Goal: Information Seeking & Learning: Compare options

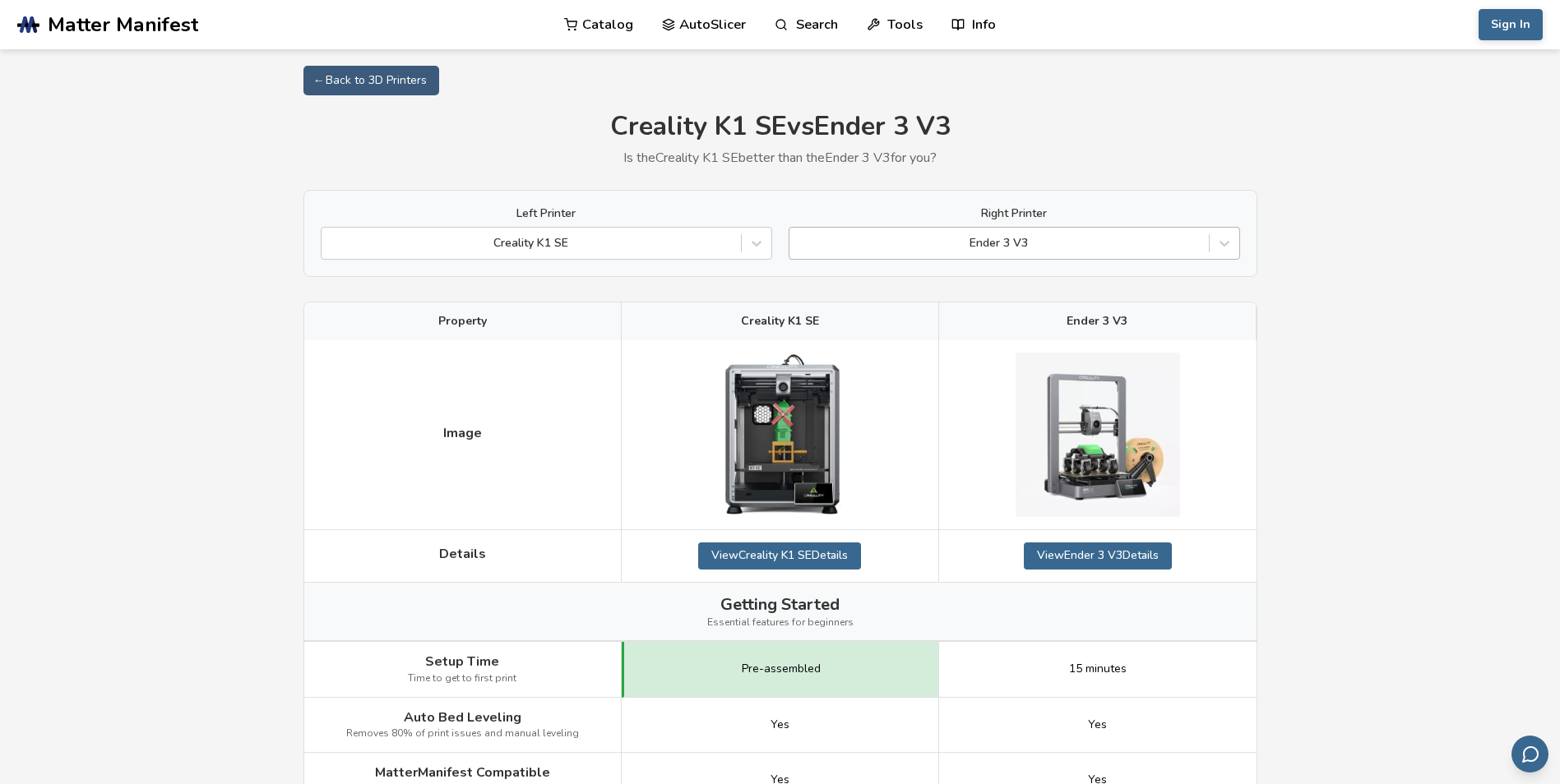
click at [930, 248] on div at bounding box center [999, 243] width 403 height 16
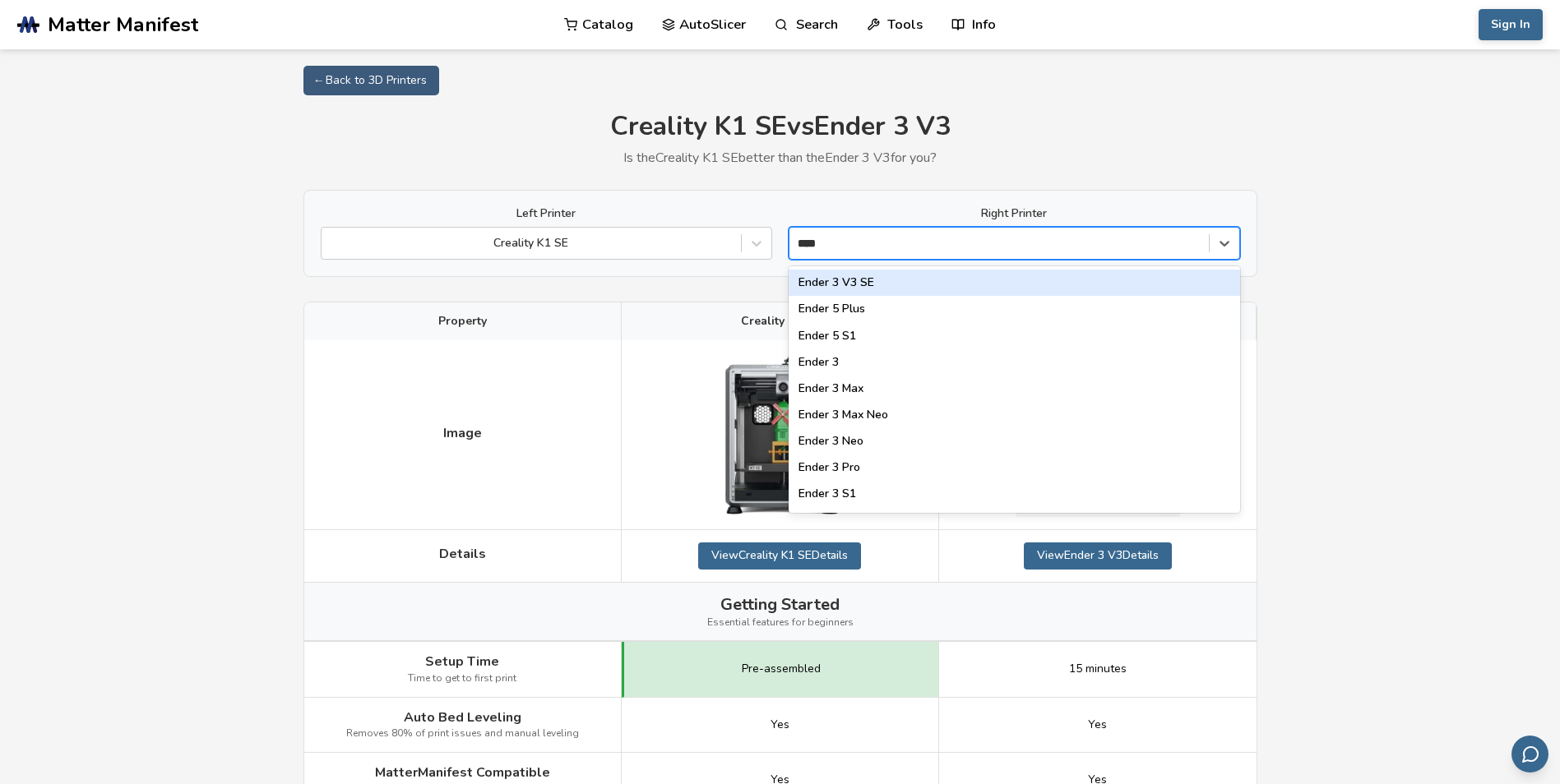
type input "*****"
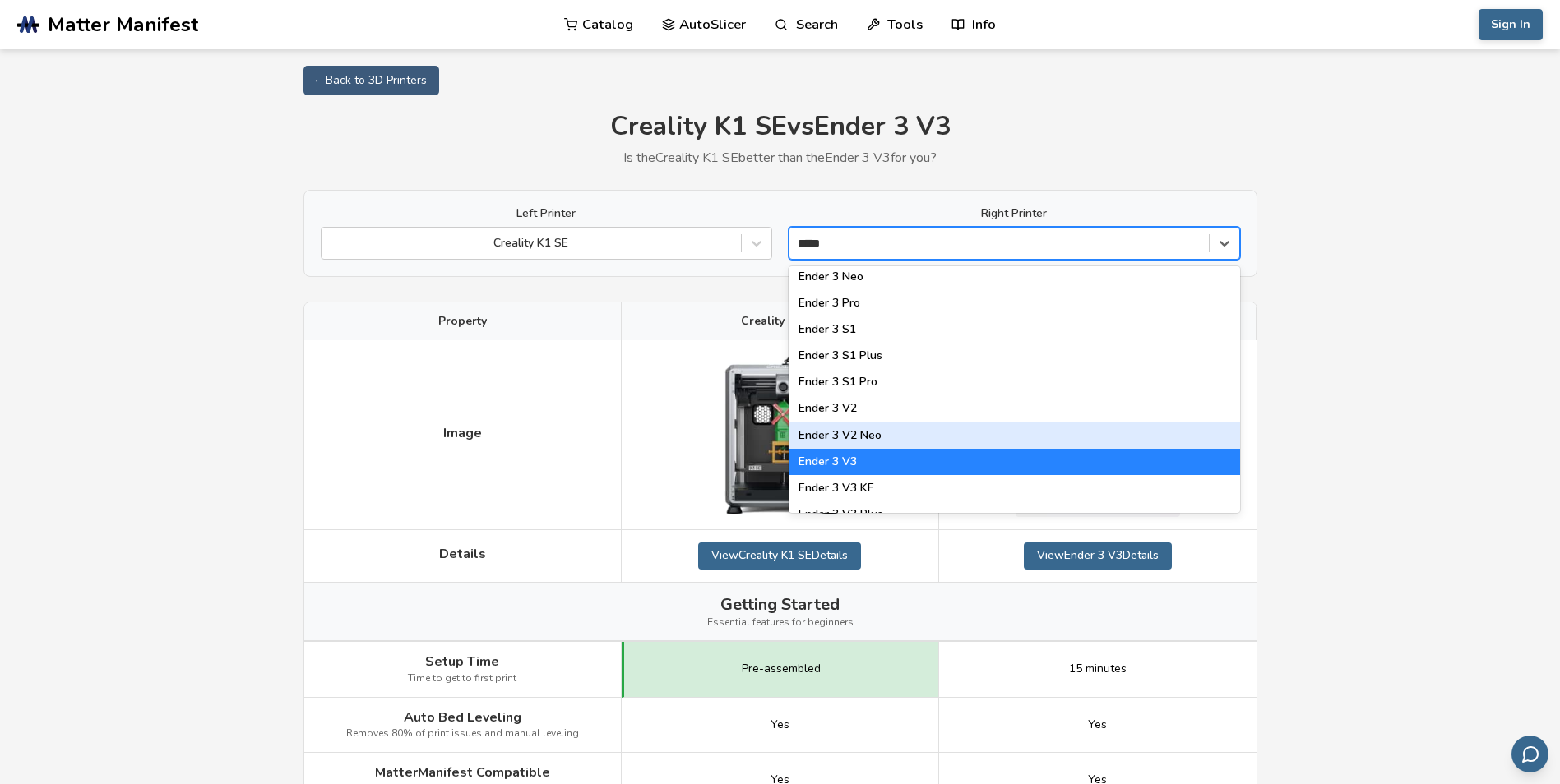
scroll to position [208, 0]
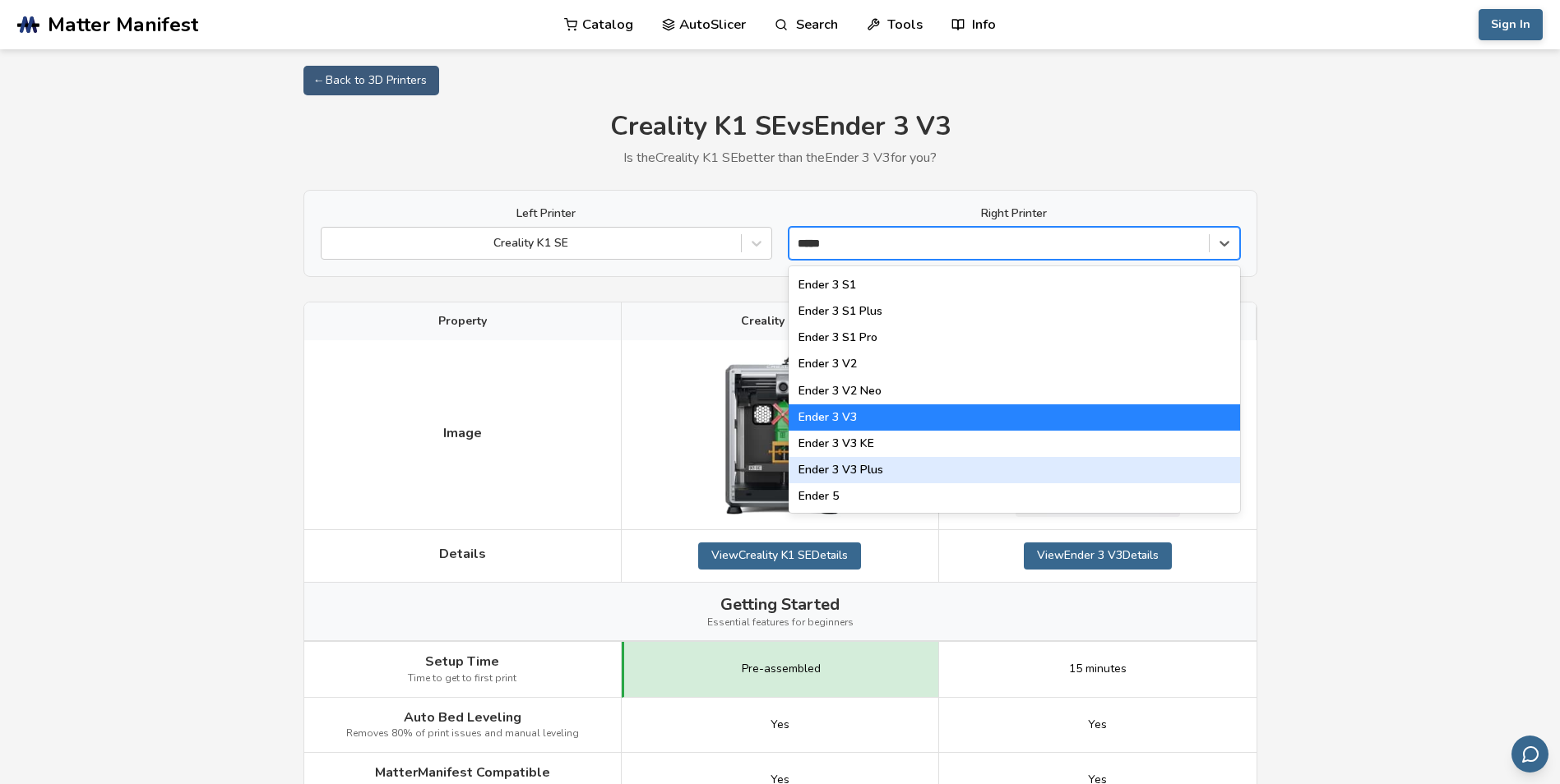
click at [894, 465] on div "Ender 3 V3 Plus" at bounding box center [1014, 469] width 452 height 26
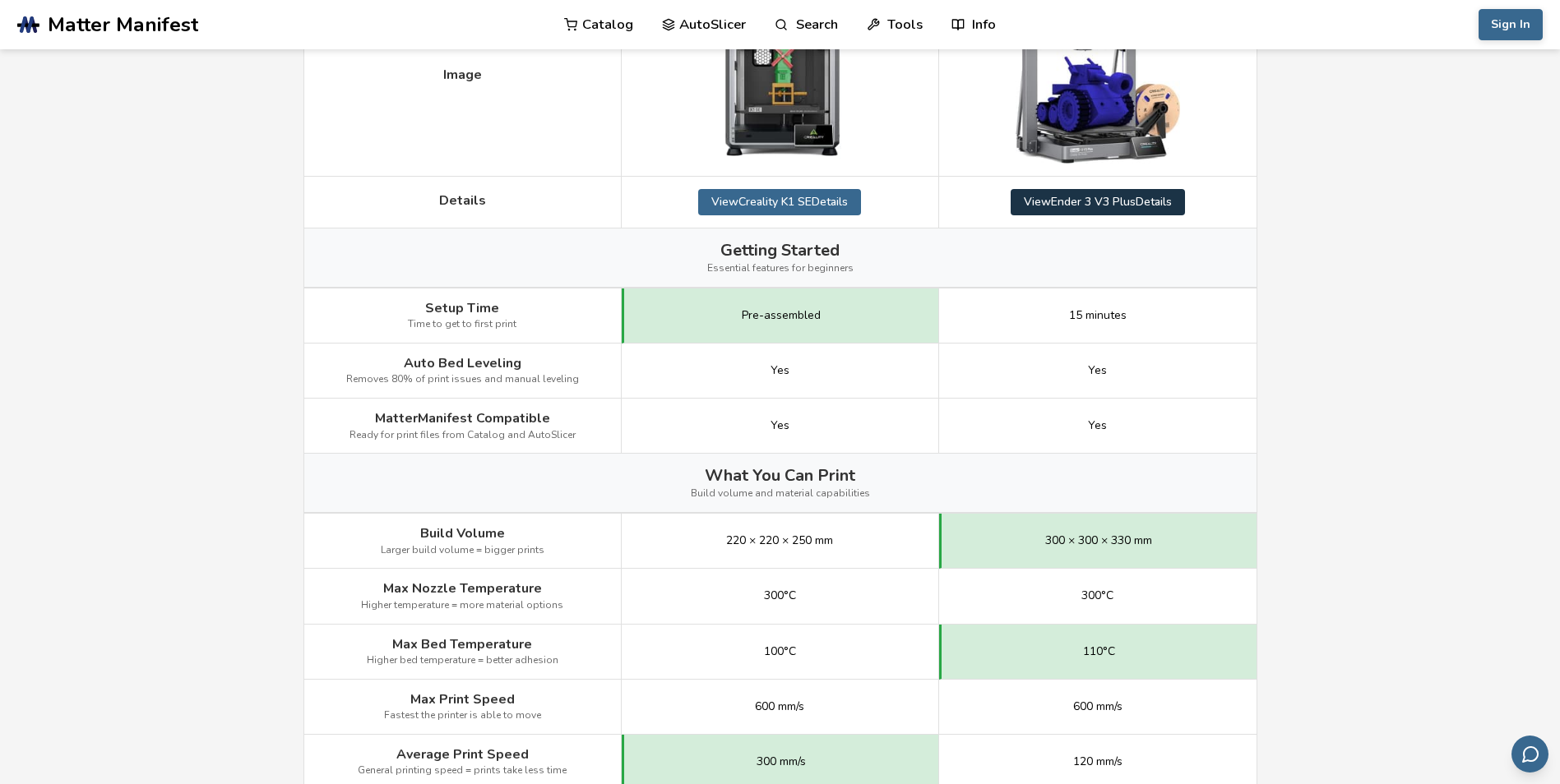
scroll to position [411, 0]
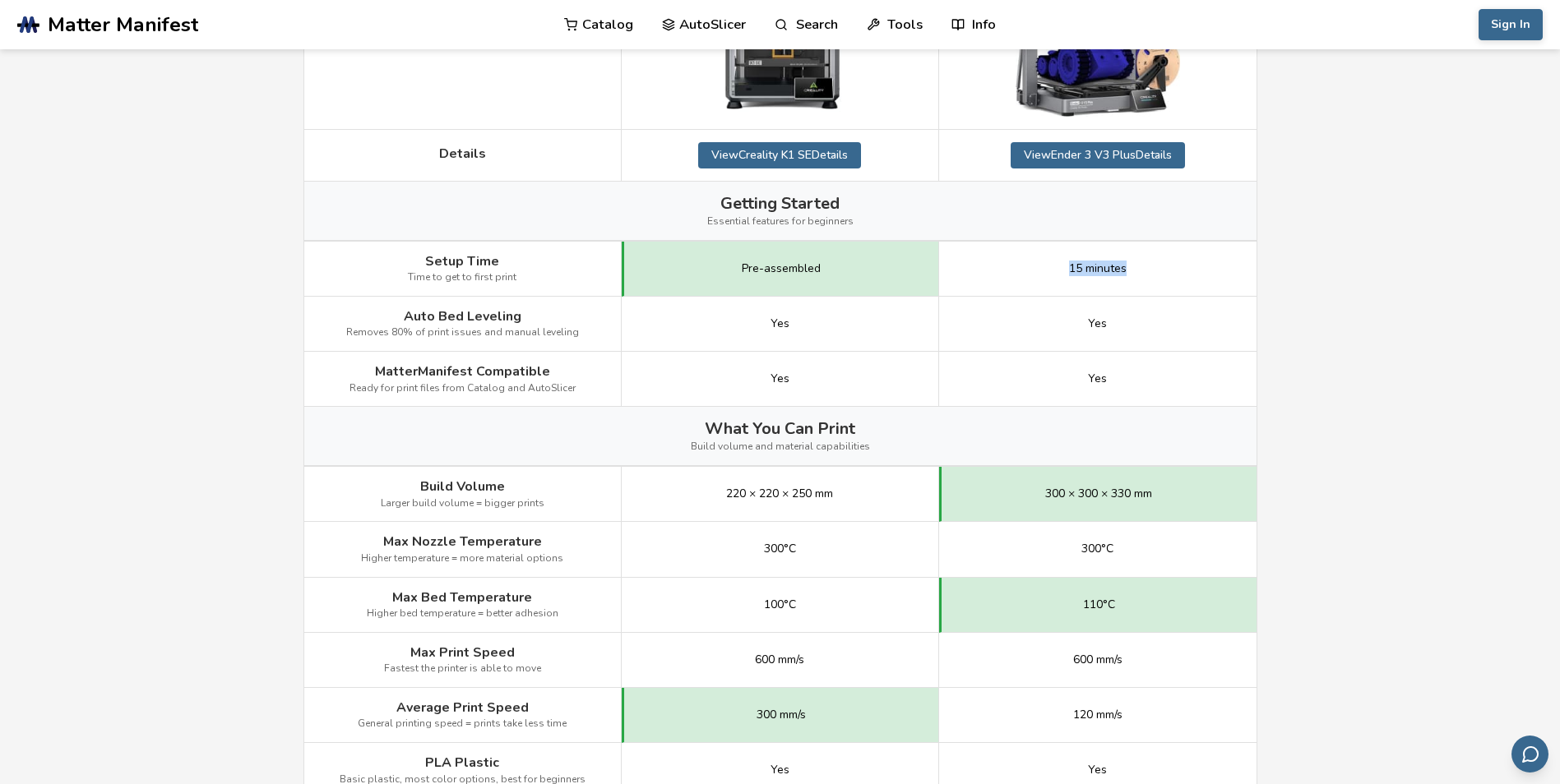
drag, startPoint x: 1023, startPoint y: 281, endPoint x: 1157, endPoint y: 279, distance: 134.0
click at [1157, 279] on div "15 minutes" at bounding box center [1098, 269] width 318 height 55
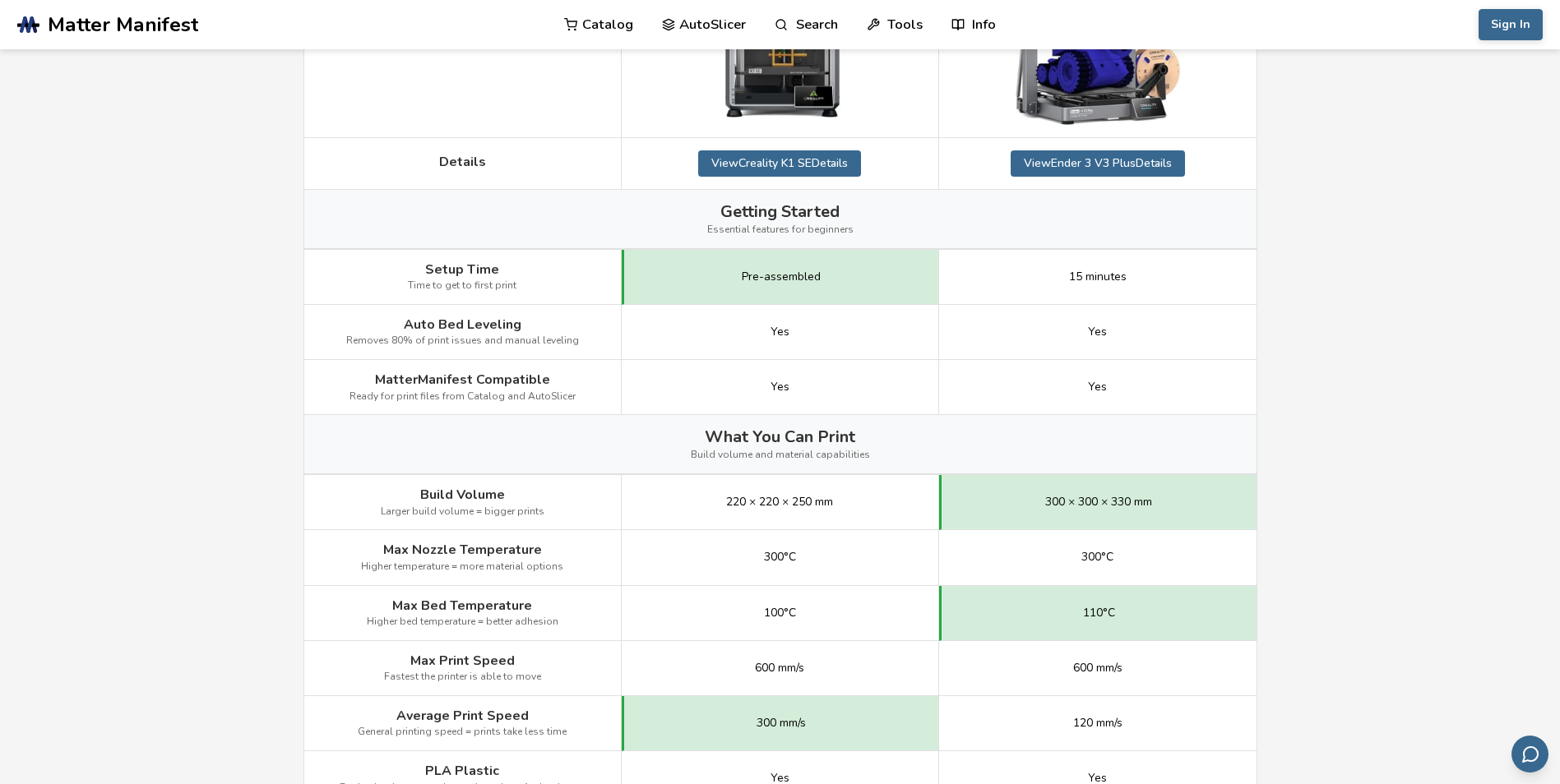
scroll to position [493, 0]
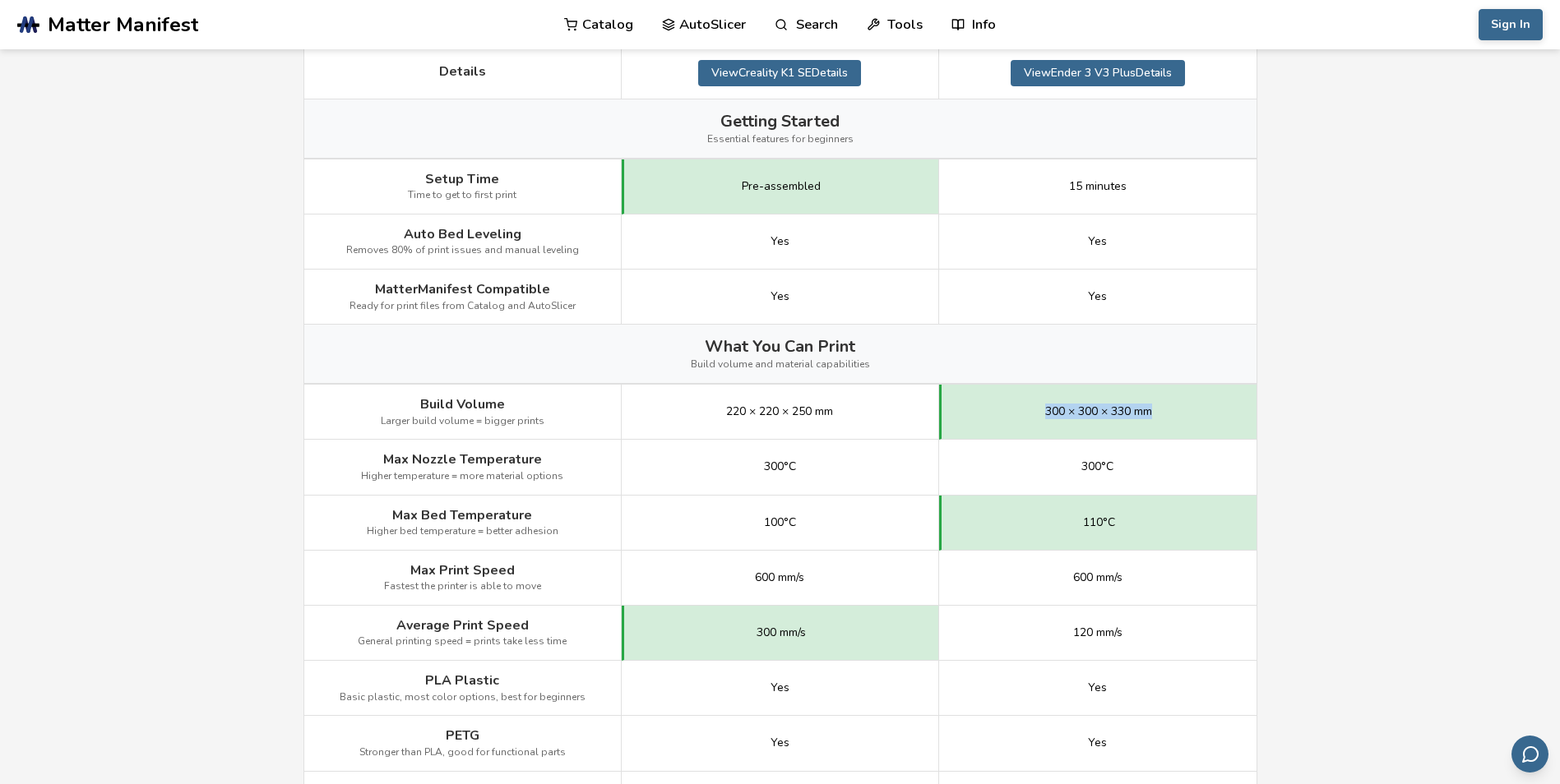
drag, startPoint x: 1024, startPoint y: 412, endPoint x: 1201, endPoint y: 419, distance: 177.1
click at [1201, 419] on div "300 × 300 × 330 mm" at bounding box center [1098, 412] width 318 height 55
drag, startPoint x: 1064, startPoint y: 519, endPoint x: 1163, endPoint y: 525, distance: 99.2
click at [1163, 525] on div "110°C" at bounding box center [1098, 523] width 318 height 55
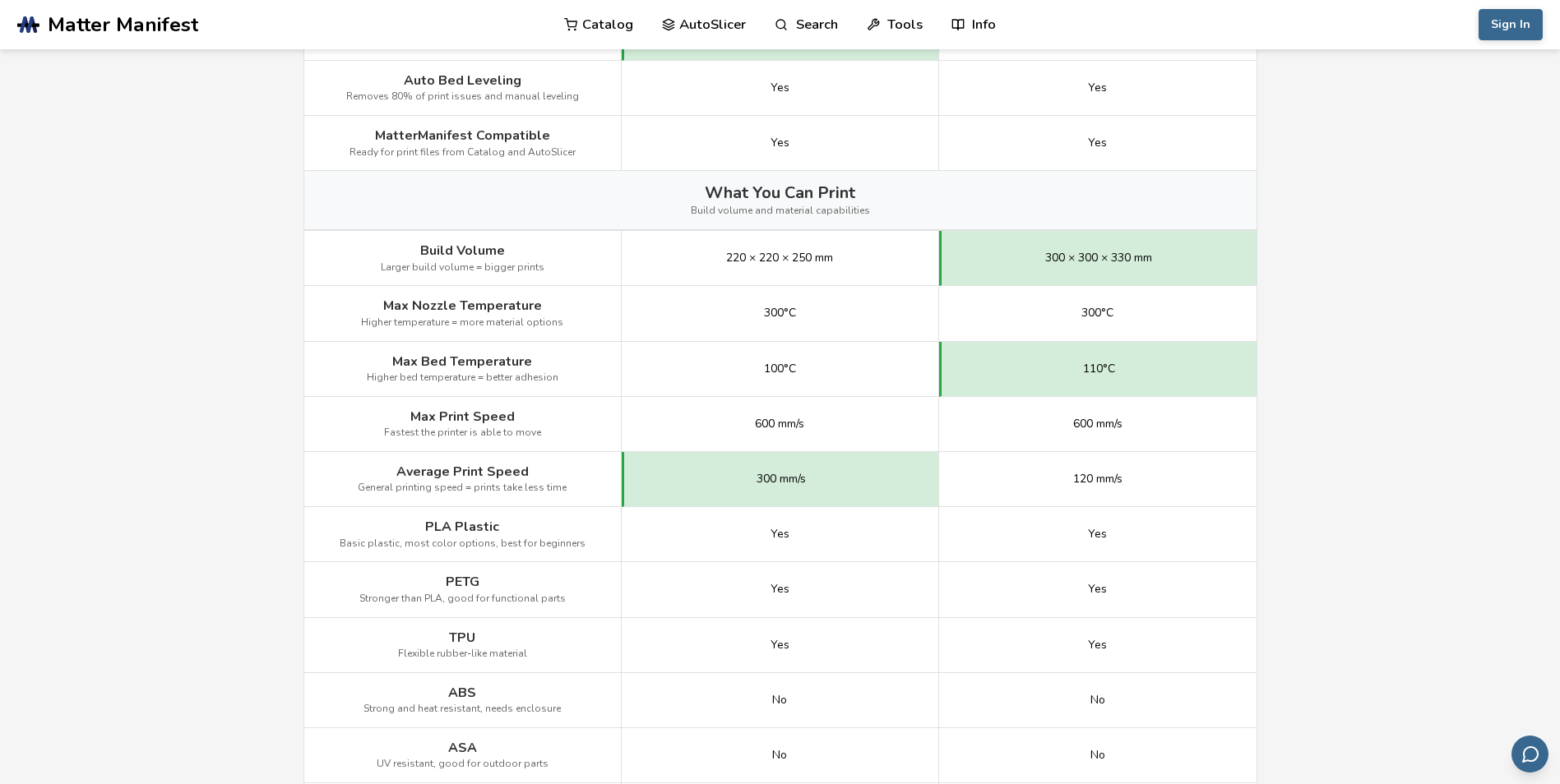
scroll to position [657, 0]
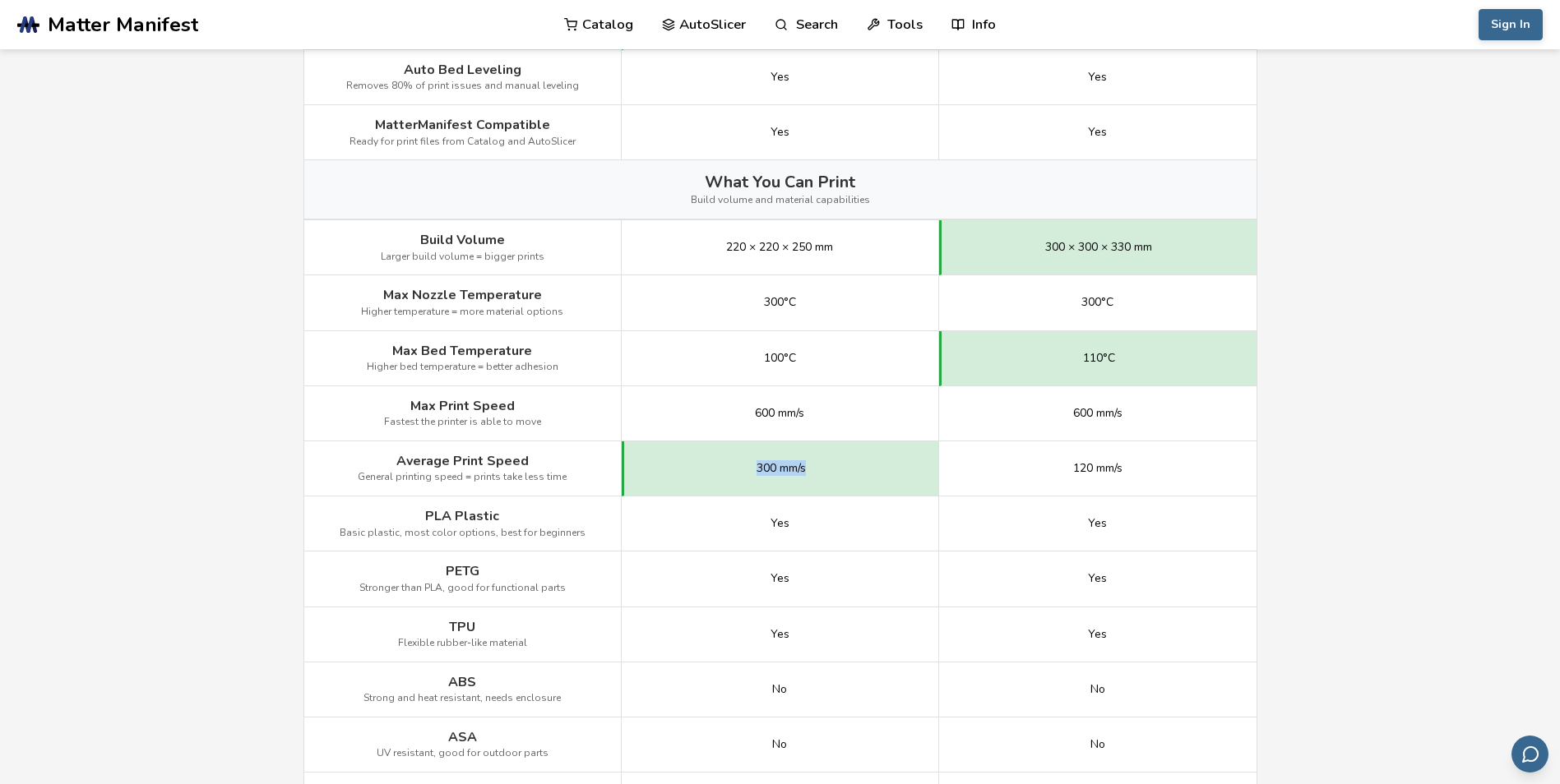
drag, startPoint x: 735, startPoint y: 469, endPoint x: 836, endPoint y: 469, distance: 101.0
click at [836, 469] on div "300 mm/s" at bounding box center [780, 469] width 318 height 55
drag, startPoint x: 1060, startPoint y: 469, endPoint x: 1158, endPoint y: 470, distance: 98.0
click at [1158, 470] on div "120 mm/s" at bounding box center [1098, 469] width 318 height 55
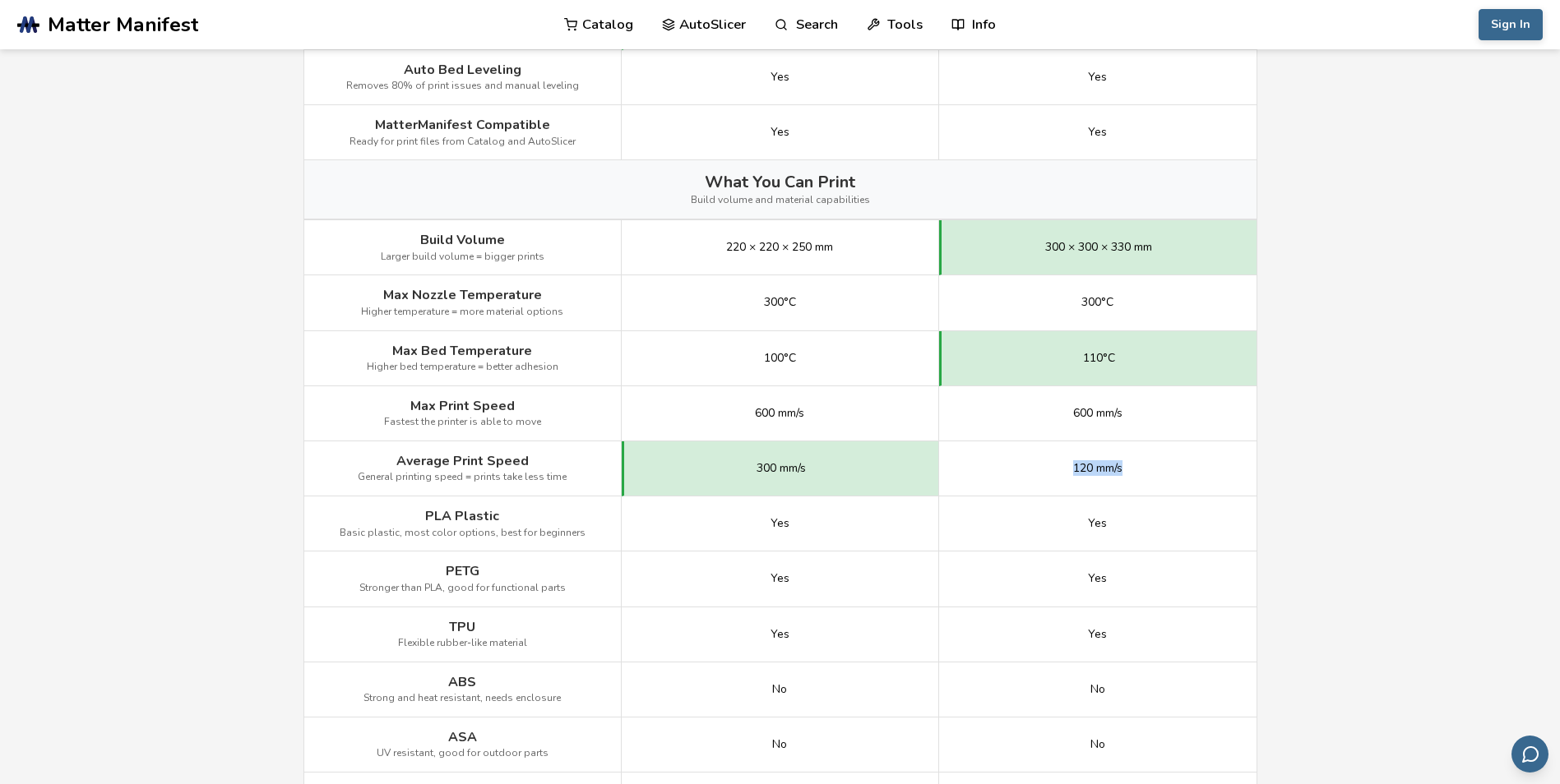
click at [1158, 470] on div "120 mm/s" at bounding box center [1098, 469] width 318 height 55
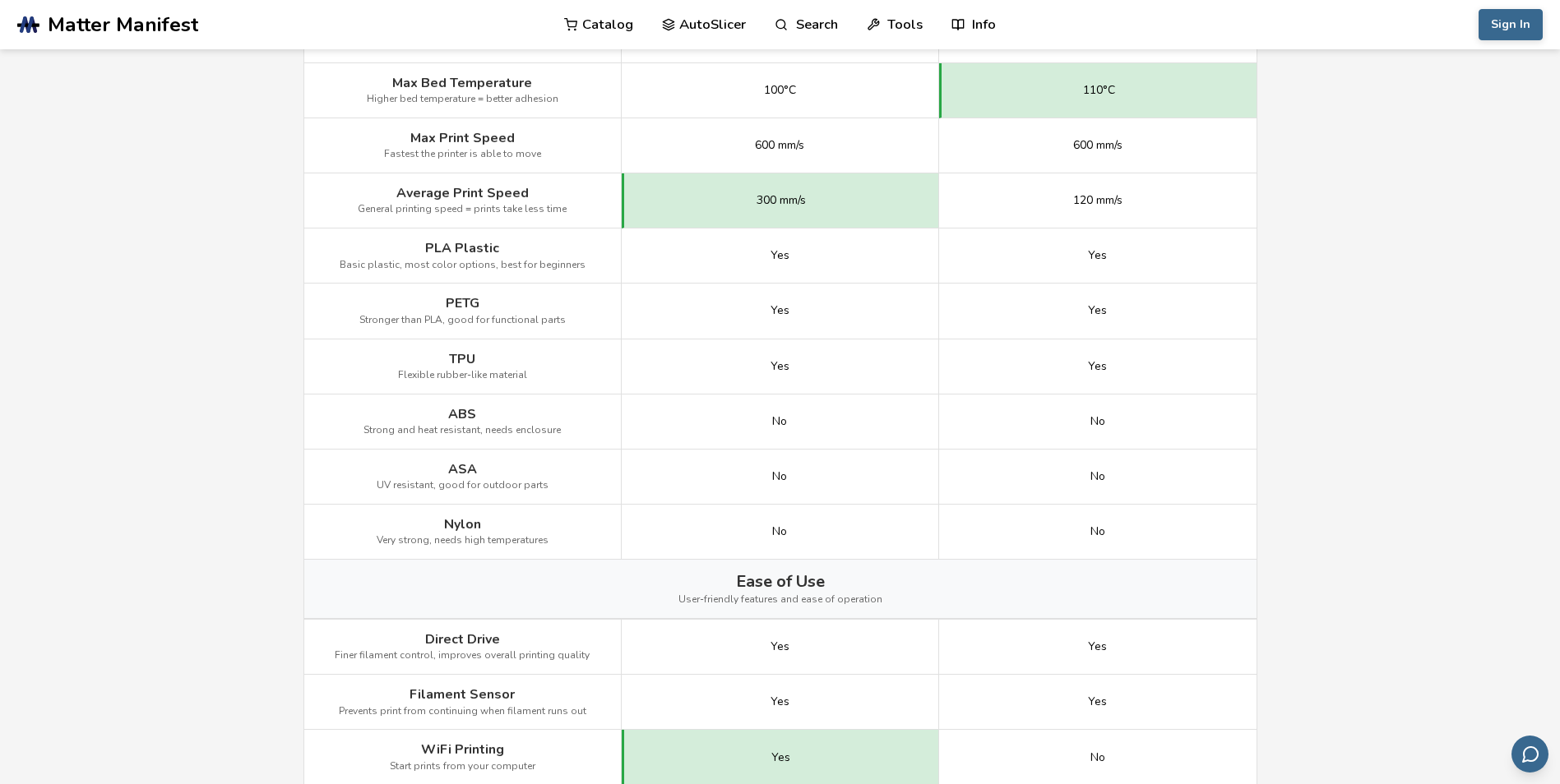
scroll to position [904, 0]
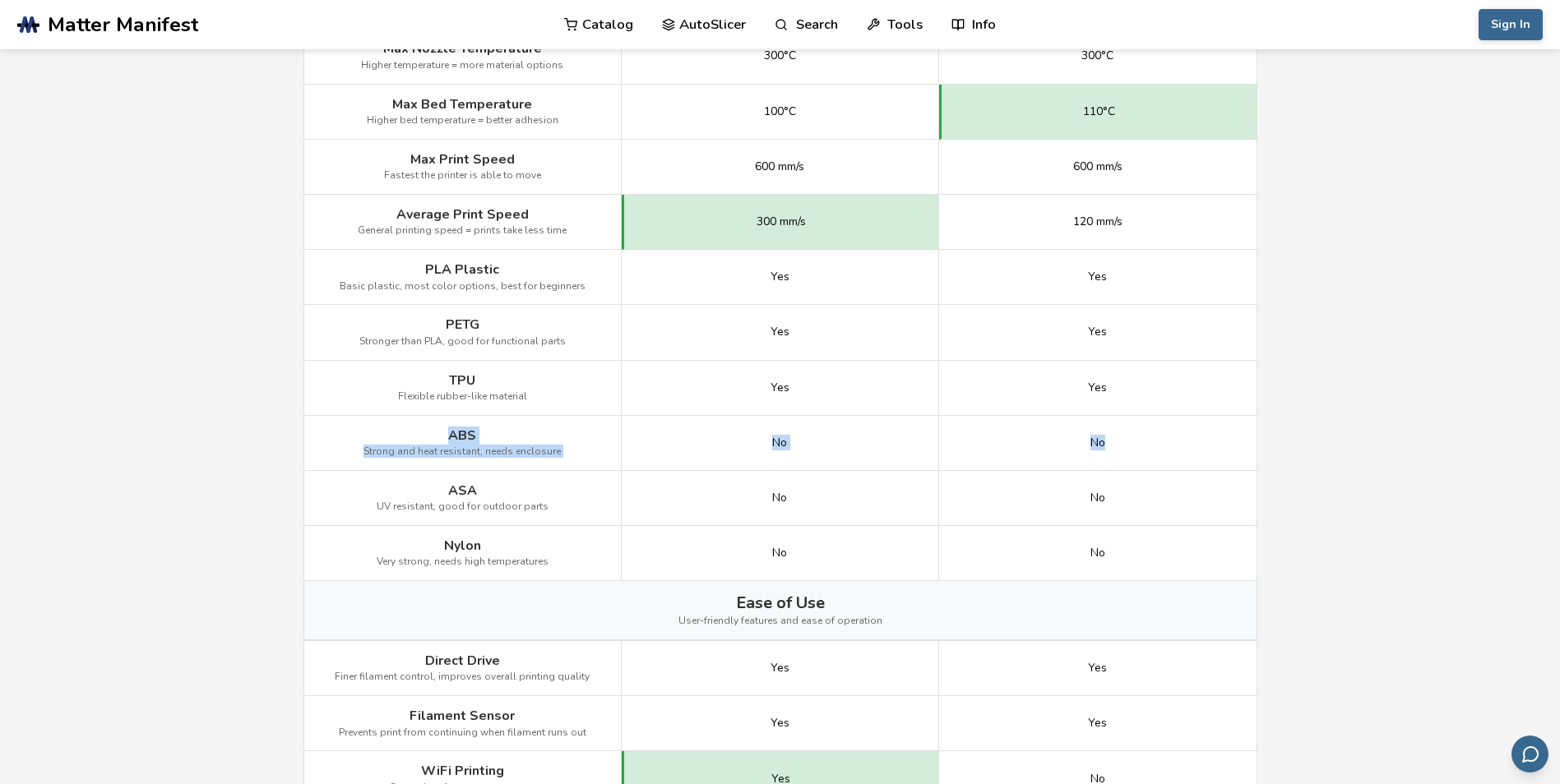
drag, startPoint x: 448, startPoint y: 427, endPoint x: 1135, endPoint y: 431, distance: 687.0
click at [0, 0] on div "ABS Strong and heat resistant, needs enclosure No No" at bounding box center [0, 0] width 0 height 0
click at [1135, 431] on div "No" at bounding box center [1098, 443] width 318 height 55
drag, startPoint x: 414, startPoint y: 541, endPoint x: 494, endPoint y: 540, distance: 80.0
click at [494, 540] on div "Nylon Very strong, needs high temperatures" at bounding box center [462, 553] width 318 height 55
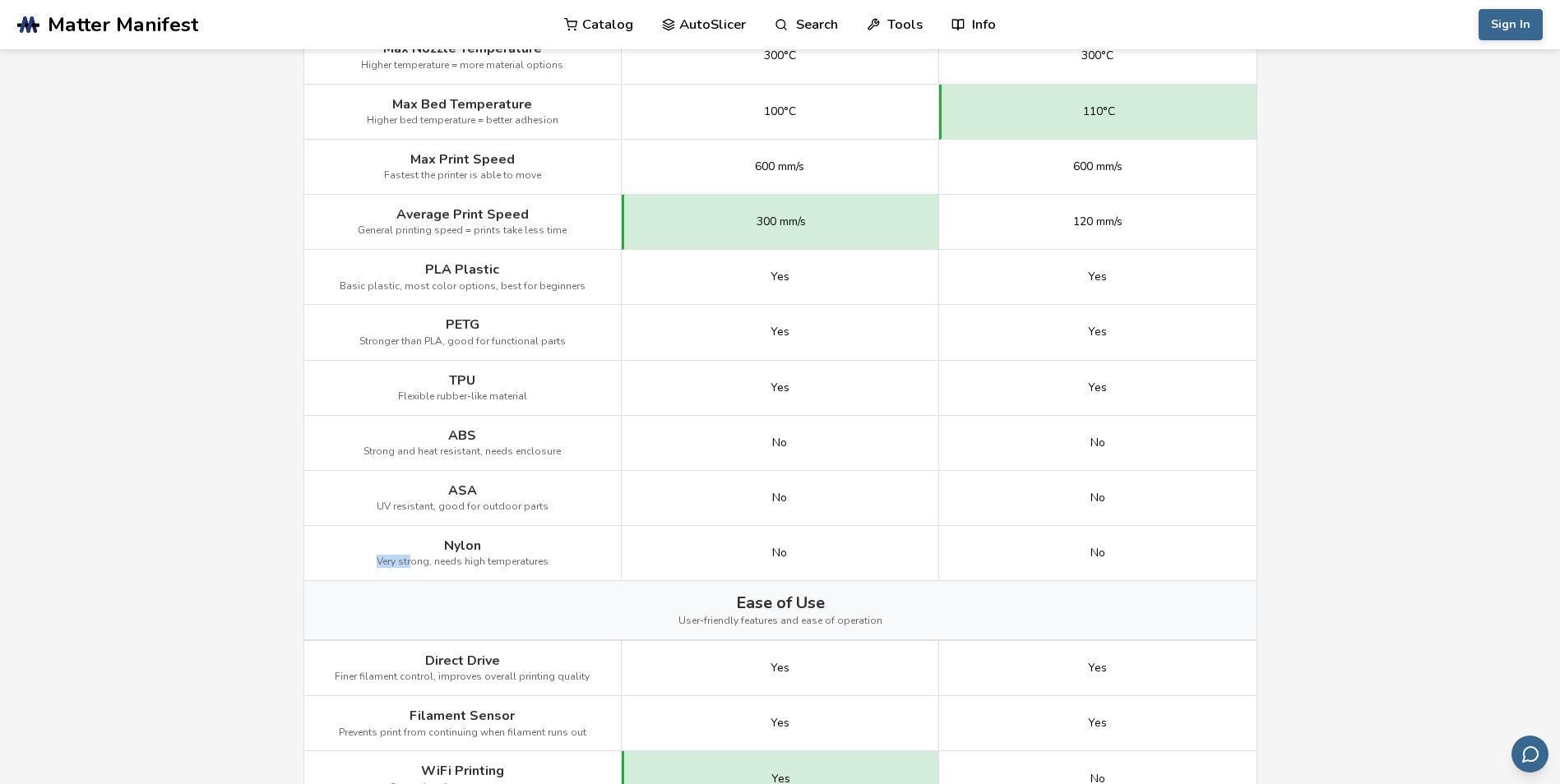
click at [494, 540] on div "Nylon Very strong, needs high temperatures" at bounding box center [462, 553] width 318 height 55
click at [460, 540] on span "Nylon" at bounding box center [462, 545] width 37 height 15
click at [586, 358] on div "PETG Stronger than PLA, good for functional parts" at bounding box center [462, 333] width 318 height 55
drag, startPoint x: 434, startPoint y: 540, endPoint x: 482, endPoint y: 546, distance: 48.4
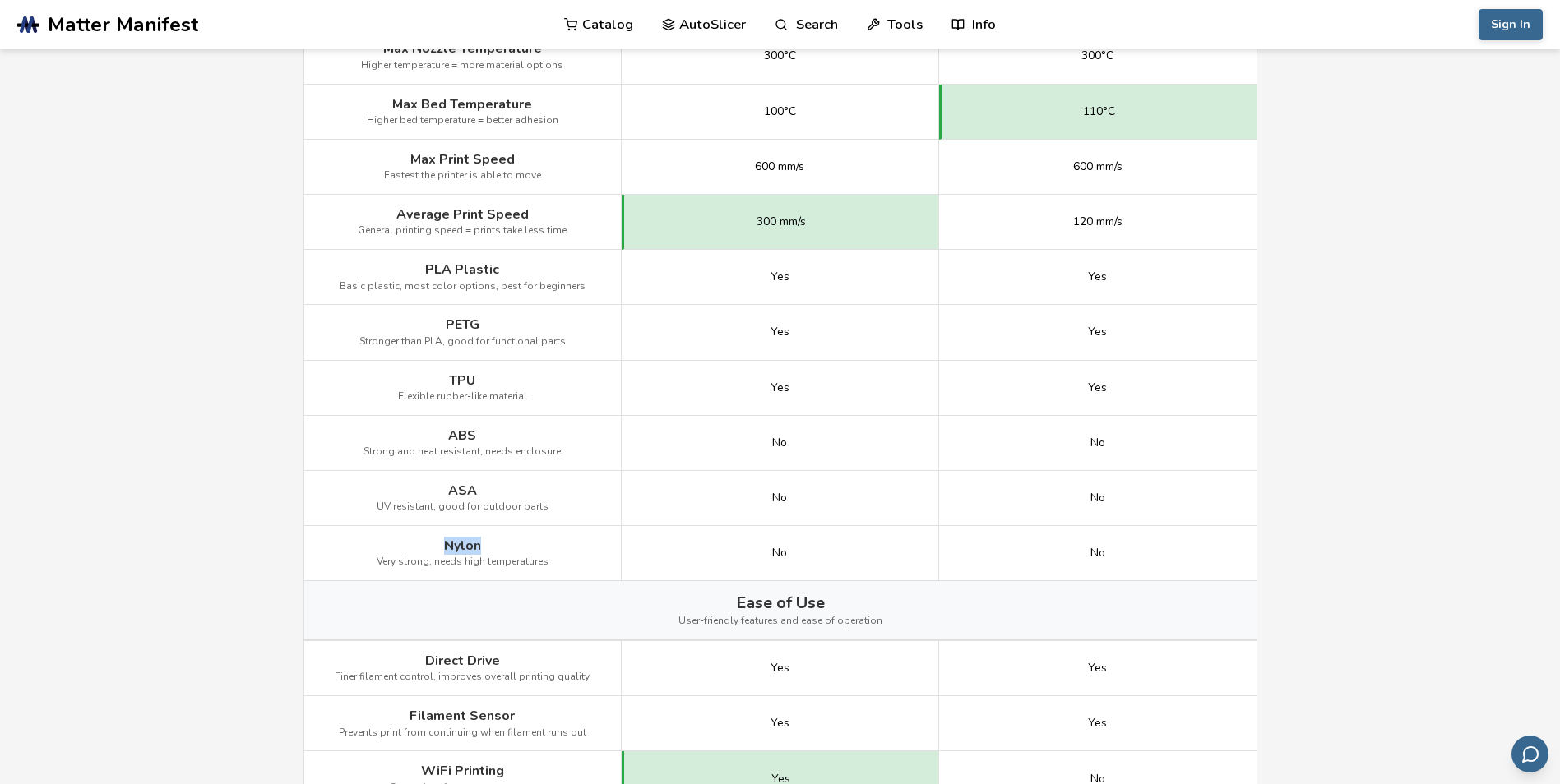
click at [482, 546] on div "Nylon Very strong, needs high temperatures" at bounding box center [462, 553] width 318 height 55
copy span "Nylon"
drag, startPoint x: 362, startPoint y: 449, endPoint x: 566, endPoint y: 446, distance: 204.0
click at [566, 446] on div "ABS Strong and heat resistant, needs enclosure" at bounding box center [462, 443] width 318 height 55
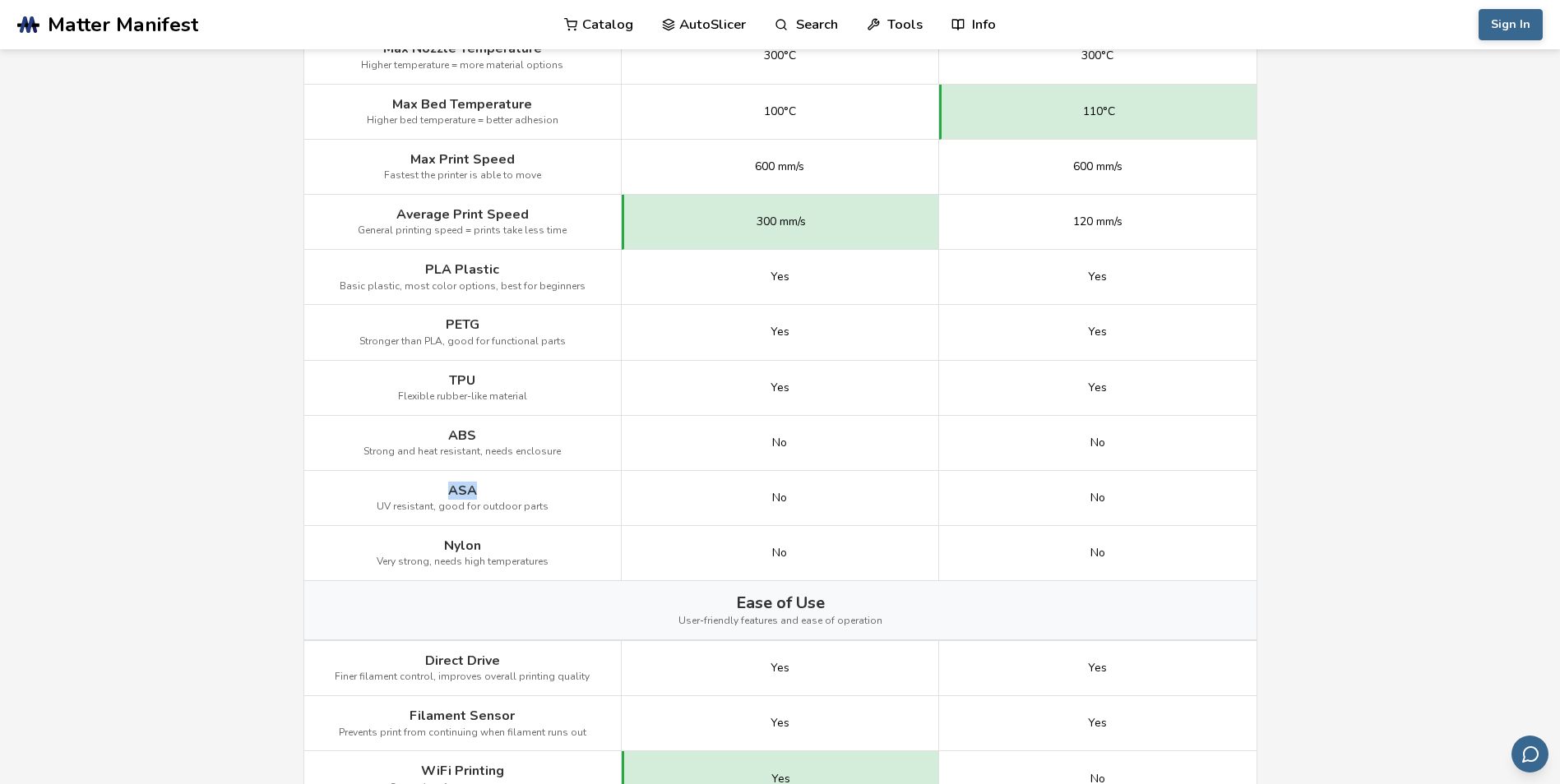
drag, startPoint x: 450, startPoint y: 485, endPoint x: 481, endPoint y: 484, distance: 31.0
click at [481, 484] on div "ASA UV resistant, good for outdoor parts" at bounding box center [462, 499] width 318 height 55
drag, startPoint x: 481, startPoint y: 484, endPoint x: 493, endPoint y: 320, distance: 164.4
click at [493, 320] on div "PETG Stronger than PLA, good for functional parts" at bounding box center [462, 333] width 318 height 55
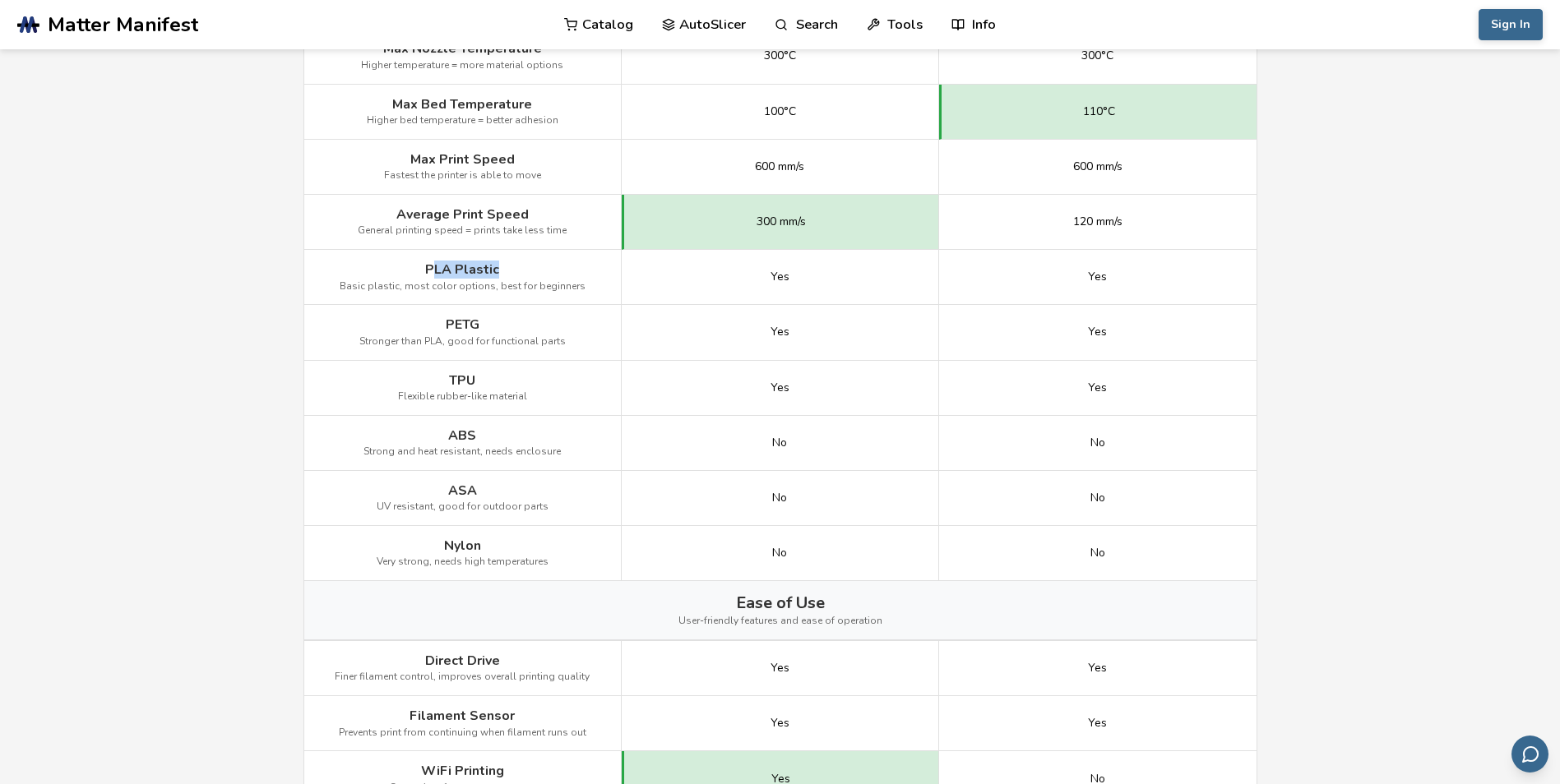
drag, startPoint x: 444, startPoint y: 268, endPoint x: 504, endPoint y: 268, distance: 60.0
click at [504, 268] on div "PLA Plastic Basic plastic, most color options, best for beginners" at bounding box center [462, 277] width 318 height 55
drag, startPoint x: 330, startPoint y: 285, endPoint x: 585, endPoint y: 292, distance: 255.1
click at [585, 292] on div "PLA Plastic Basic plastic, most color options, best for beginners" at bounding box center [462, 277] width 318 height 55
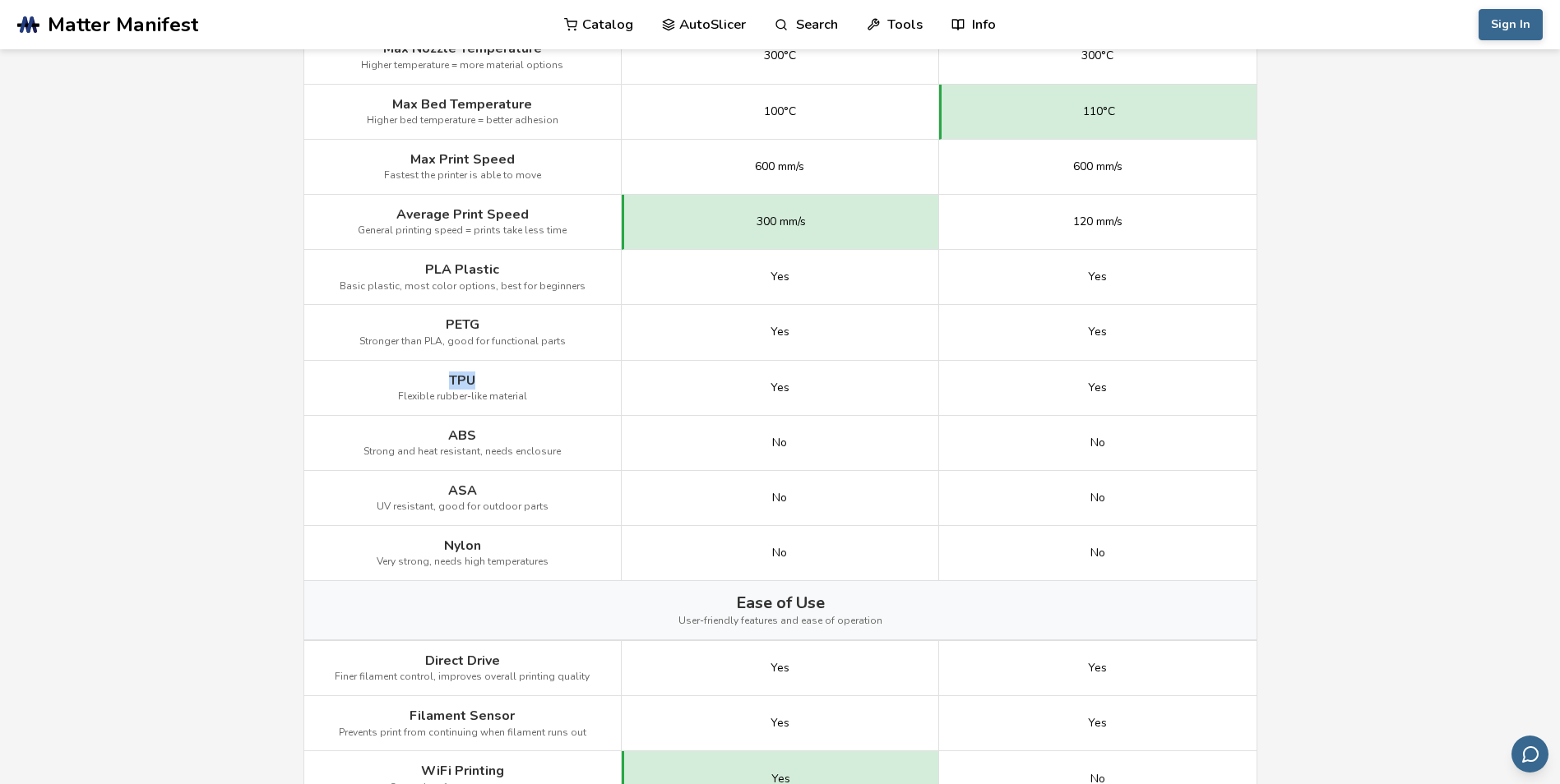
drag, startPoint x: 457, startPoint y: 364, endPoint x: 481, endPoint y: 365, distance: 24.0
click at [481, 365] on div "TPU Flexible rubber-like material" at bounding box center [462, 389] width 318 height 55
drag, startPoint x: 481, startPoint y: 365, endPoint x: 506, endPoint y: 378, distance: 28.2
click at [506, 378] on div "TPU Flexible rubber-like material" at bounding box center [462, 389] width 318 height 55
click at [445, 540] on span "Nylon" at bounding box center [462, 545] width 37 height 15
